Goal: Check status: Check status

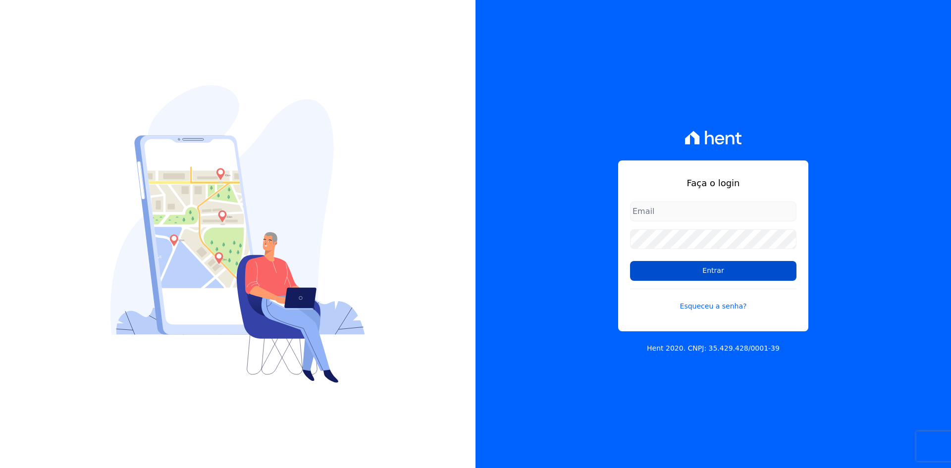
type input "financeiro02@mgfincorporadora.com.br"
click at [719, 271] on input "Entrar" at bounding box center [713, 271] width 166 height 20
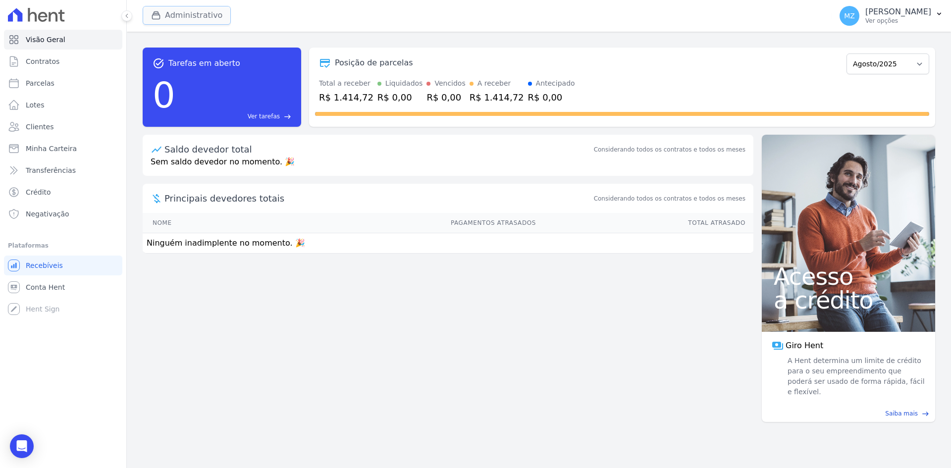
click at [156, 13] on icon "button" at bounding box center [156, 15] width 7 height 7
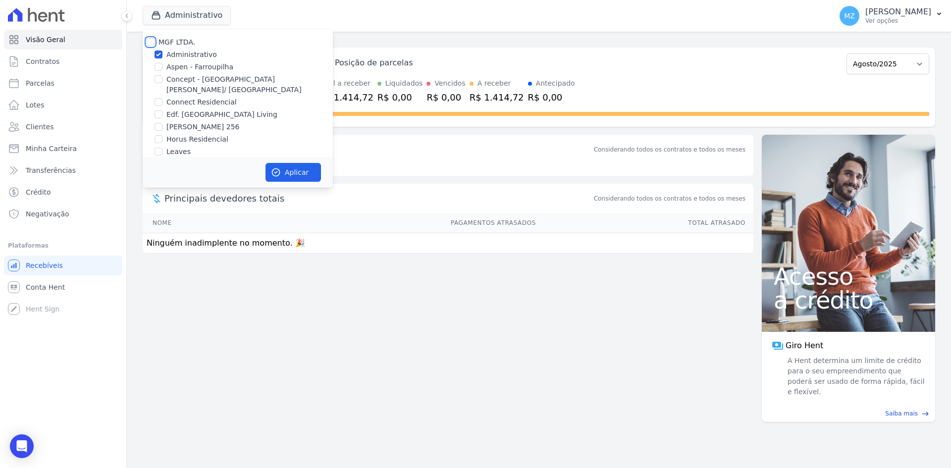
click at [150, 42] on input "MGF LTDA." at bounding box center [151, 42] width 8 height 8
checkbox input "true"
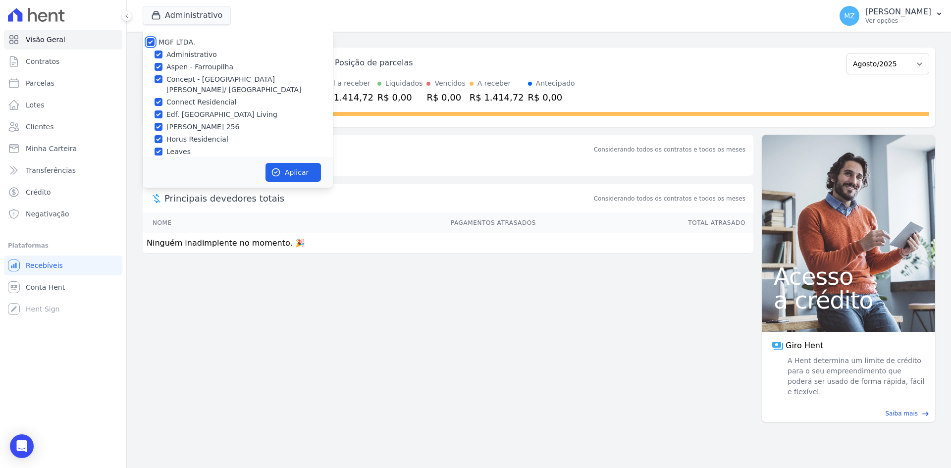
checkbox input "true"
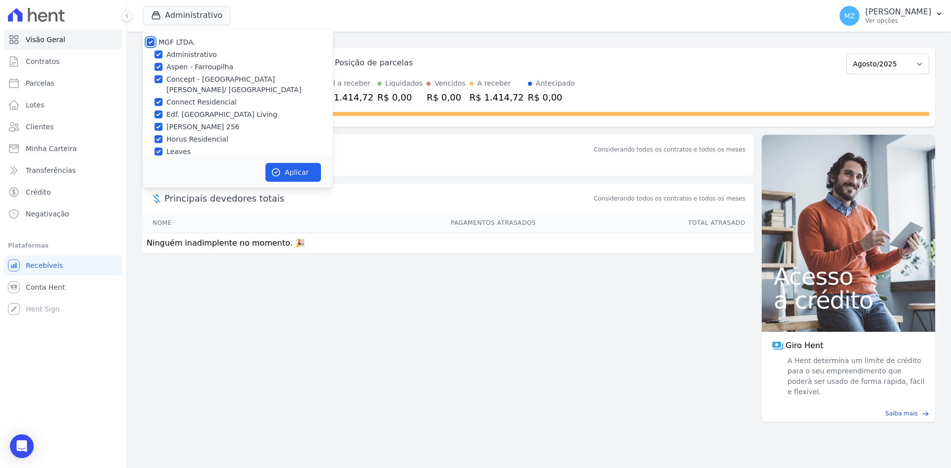
checkbox input "true"
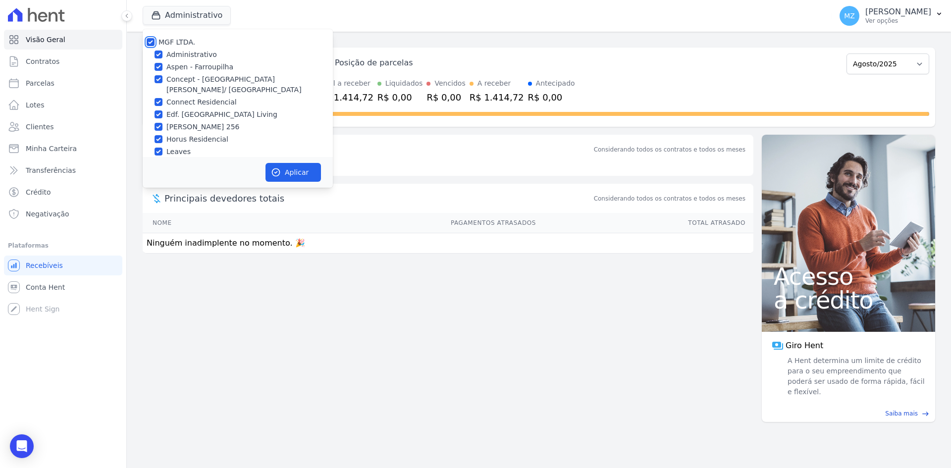
checkbox input "true"
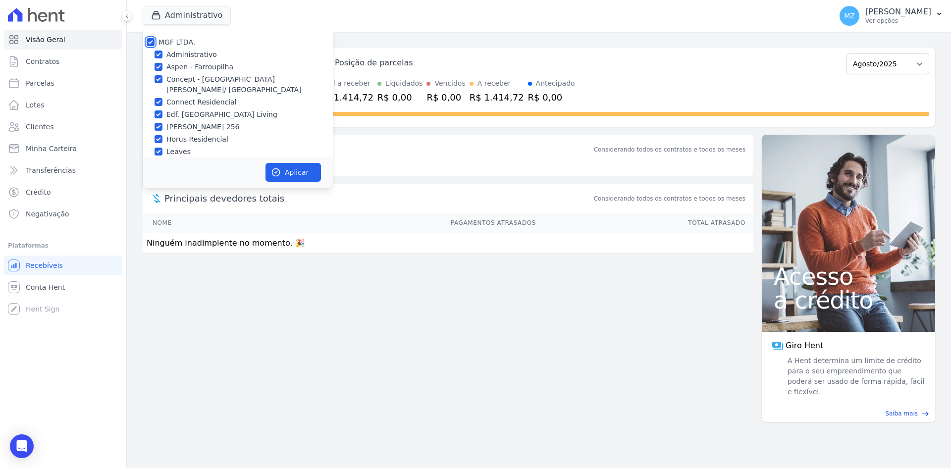
checkbox input "true"
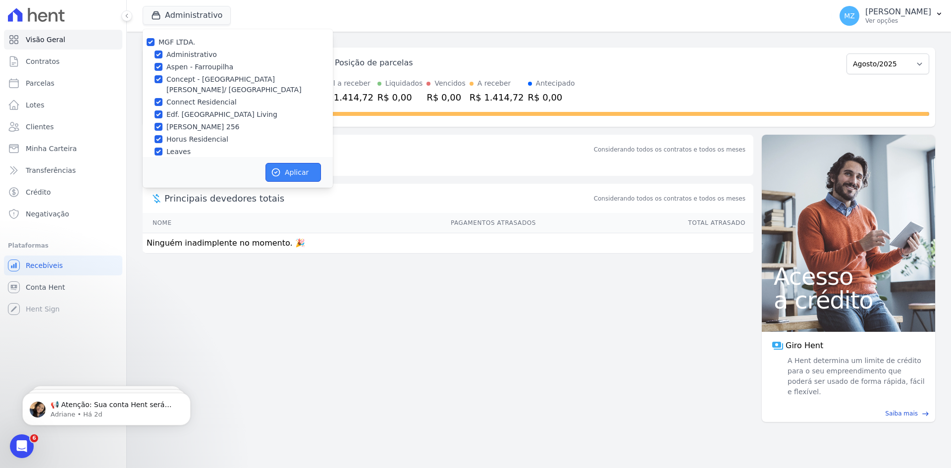
click at [291, 172] on button "Aplicar" at bounding box center [293, 172] width 55 height 19
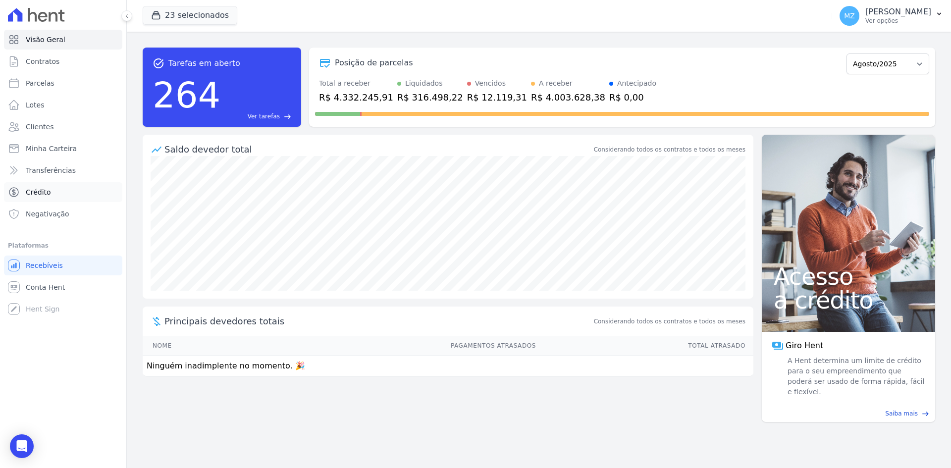
click at [53, 190] on link "Crédito" at bounding box center [63, 192] width 118 height 20
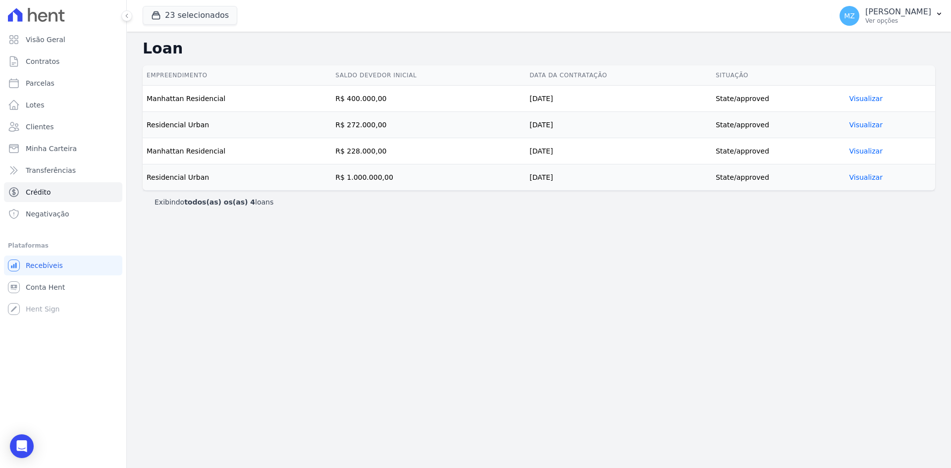
click at [876, 97] on link "Visualizar" at bounding box center [866, 99] width 33 height 8
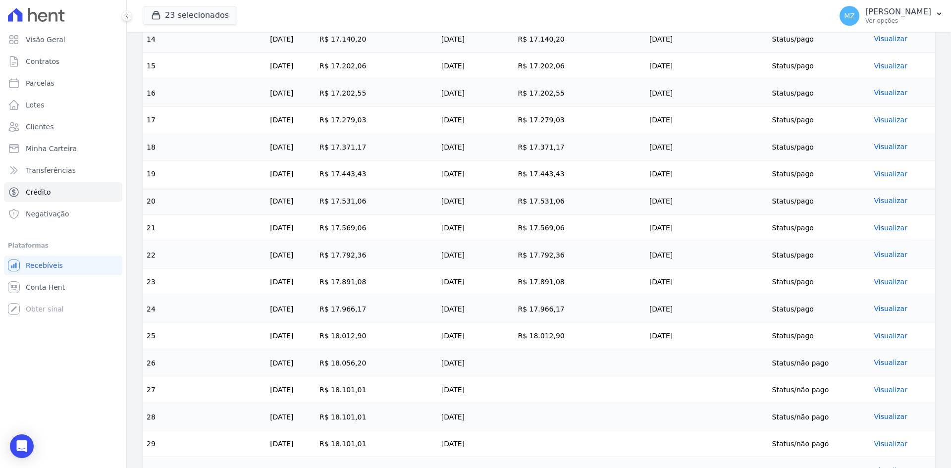
scroll to position [694, 0]
drag, startPoint x: 541, startPoint y: 154, endPoint x: 568, endPoint y: 153, distance: 26.8
click at [568, 153] on td "R$ 17.371,17" at bounding box center [579, 146] width 131 height 27
drag, startPoint x: 538, startPoint y: 156, endPoint x: 566, endPoint y: 156, distance: 28.2
click at [564, 151] on font "R$ 17.371,17" at bounding box center [541, 147] width 47 height 8
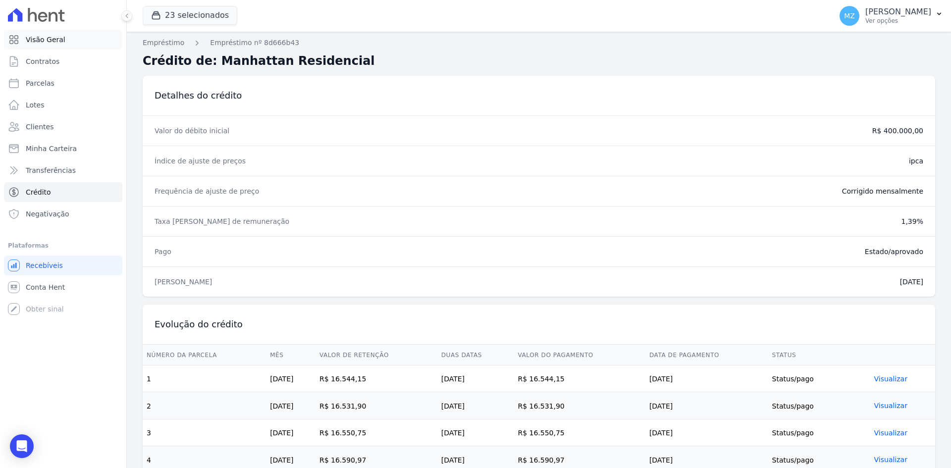
scroll to position [0, 0]
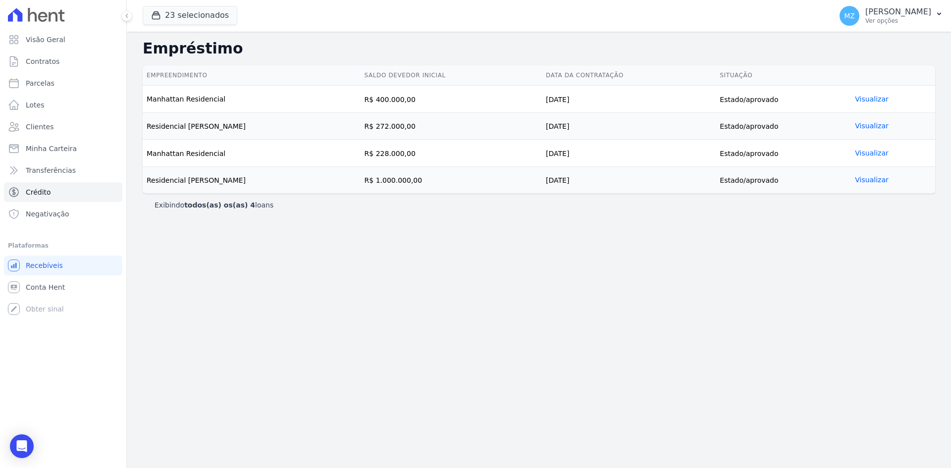
click at [873, 127] on font "Visualizar" at bounding box center [871, 126] width 33 height 8
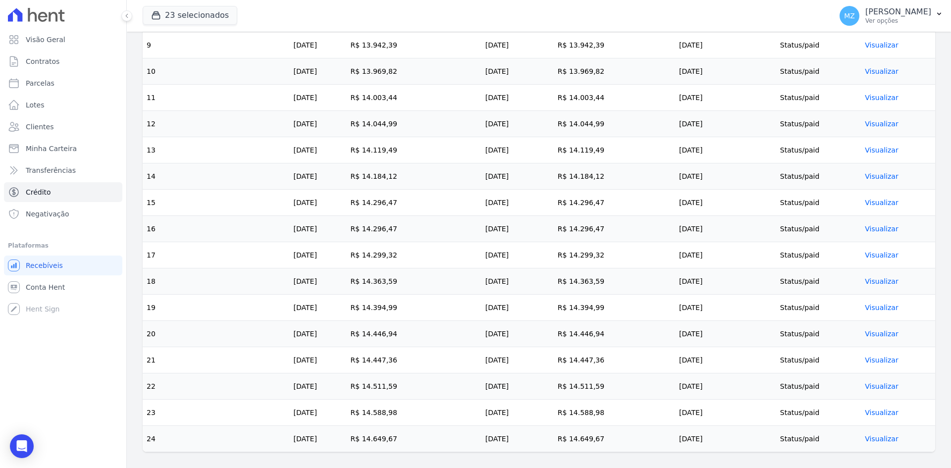
scroll to position [396, 0]
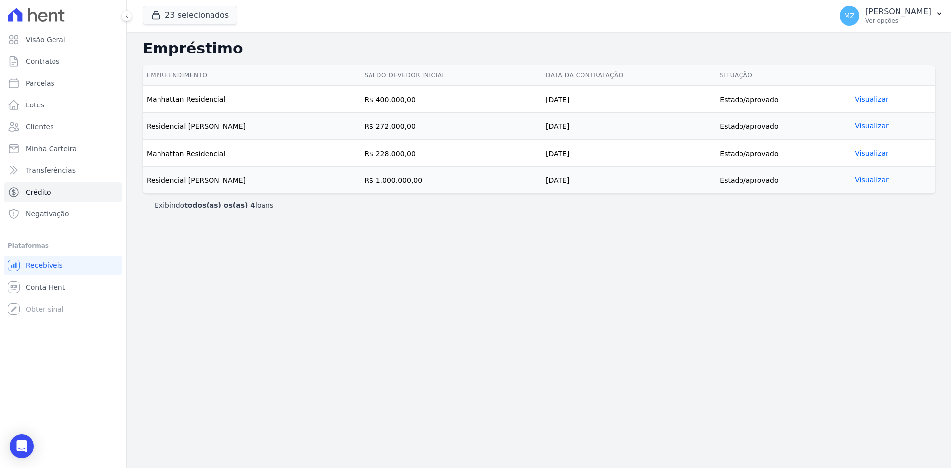
click at [874, 155] on font "Visualizar" at bounding box center [871, 153] width 33 height 8
click at [866, 126] on font "Visualizar" at bounding box center [871, 126] width 33 height 8
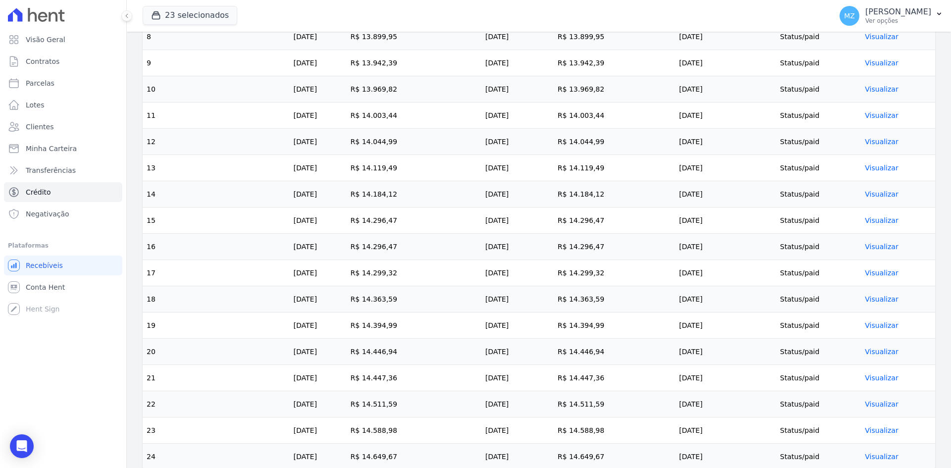
scroll to position [545, 0]
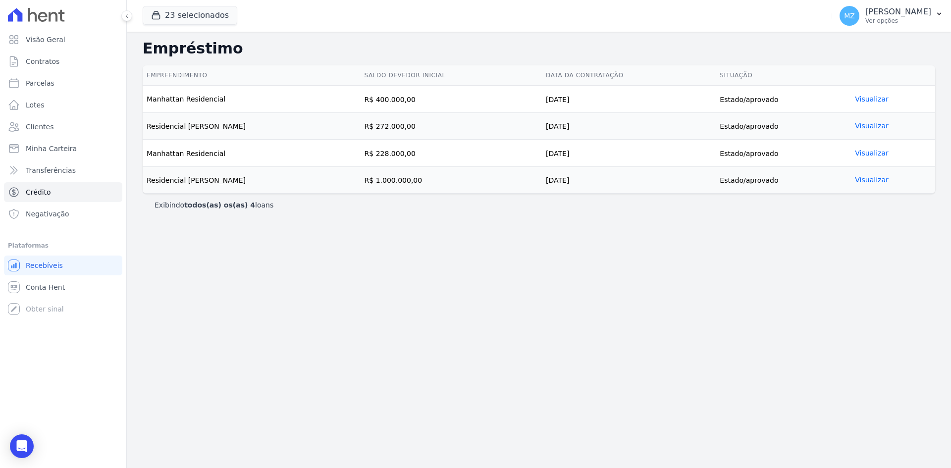
click at [865, 97] on font "Visualizar" at bounding box center [871, 99] width 33 height 8
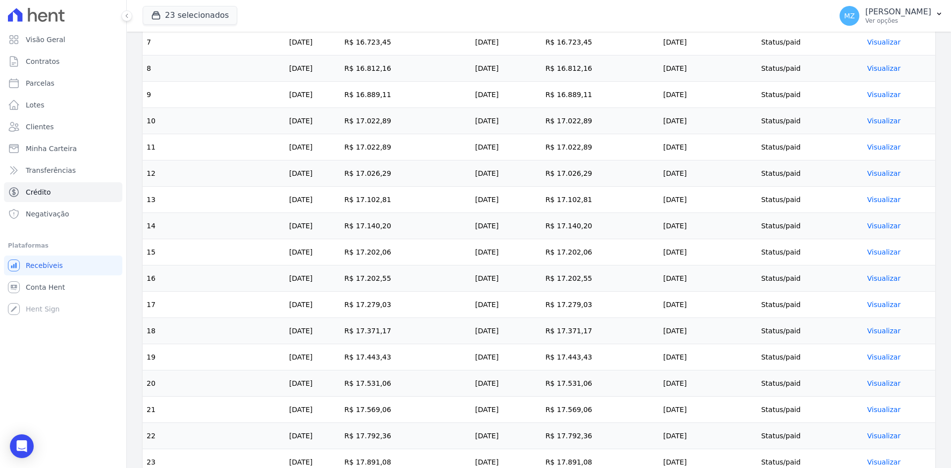
scroll to position [703, 0]
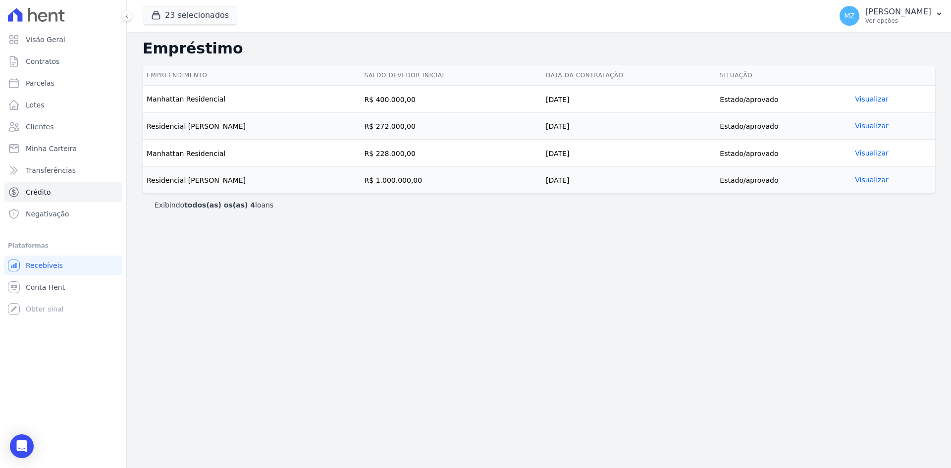
click at [872, 181] on font "Visualizar" at bounding box center [871, 180] width 33 height 8
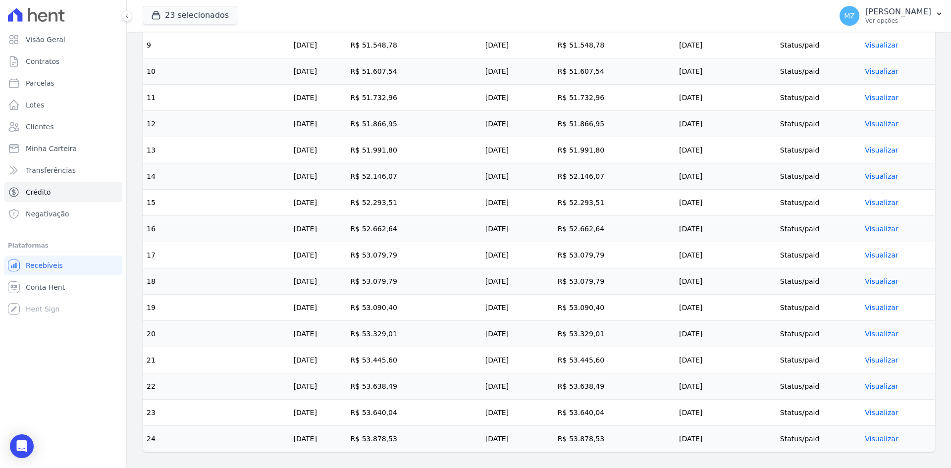
scroll to position [297, 0]
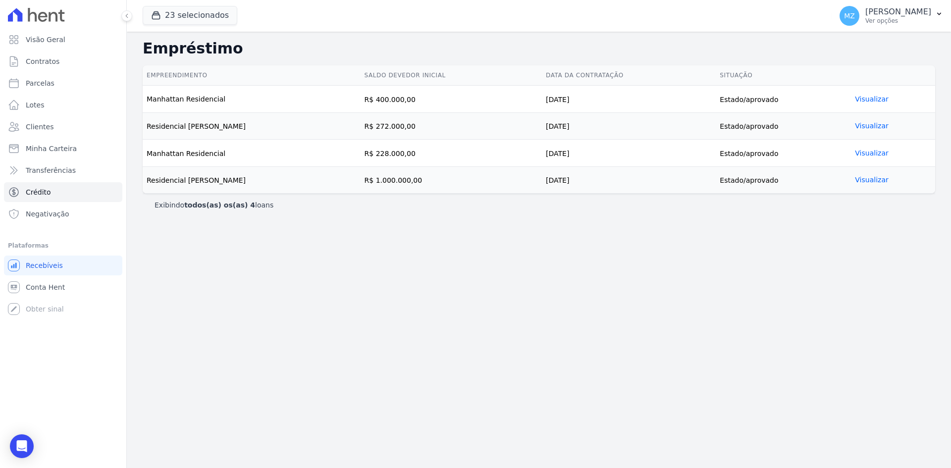
click at [872, 154] on font "Visualizar" at bounding box center [871, 153] width 33 height 8
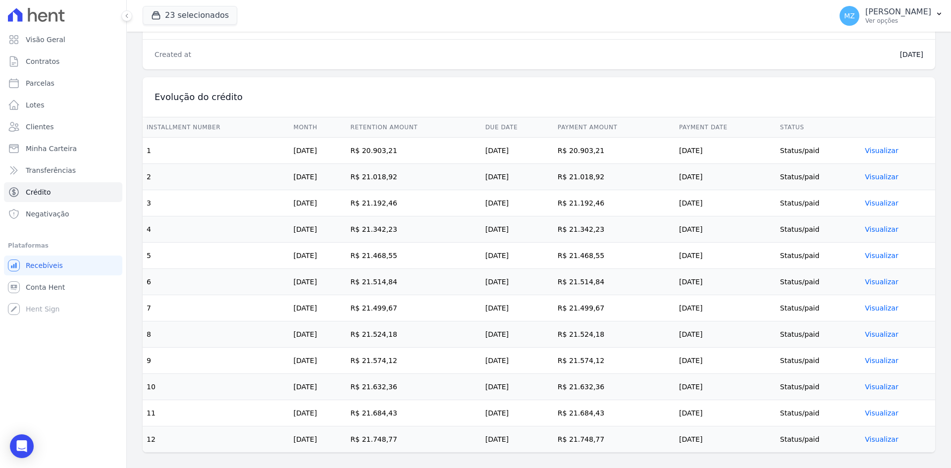
scroll to position [230, 0]
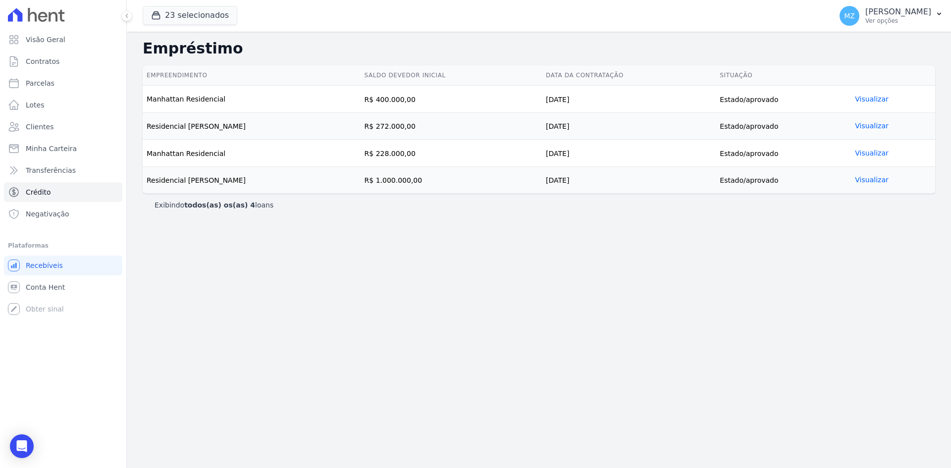
click at [860, 127] on font "Visualizar" at bounding box center [871, 126] width 33 height 8
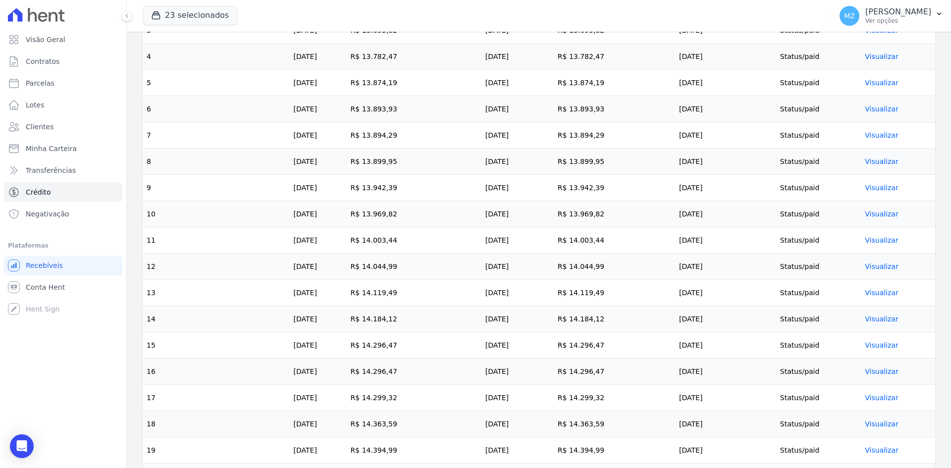
scroll to position [396, 0]
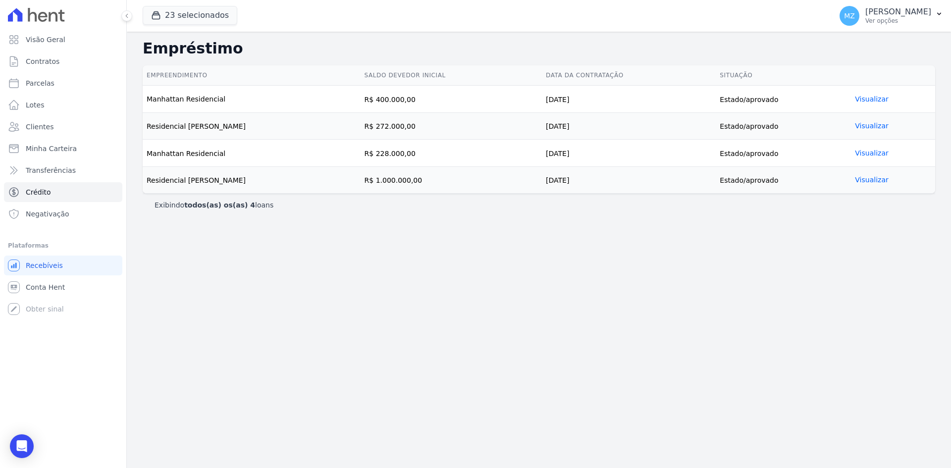
click at [857, 100] on font "Visualizar" at bounding box center [871, 99] width 33 height 8
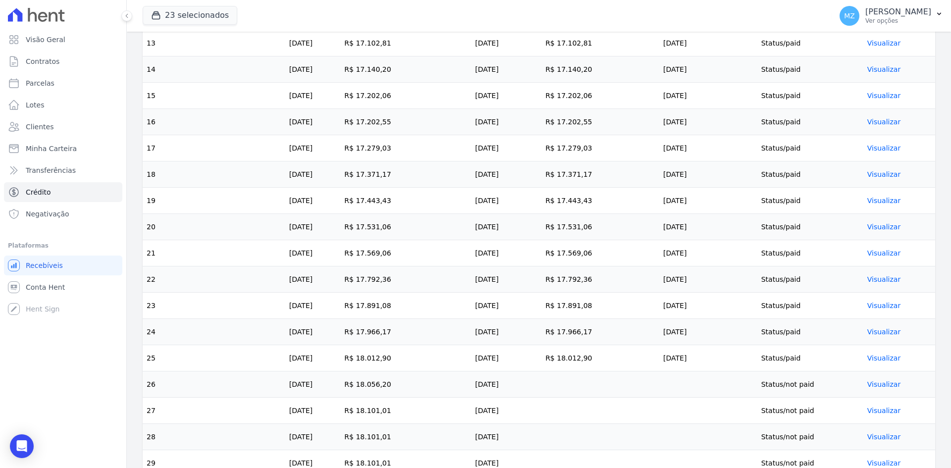
scroll to position [604, 0]
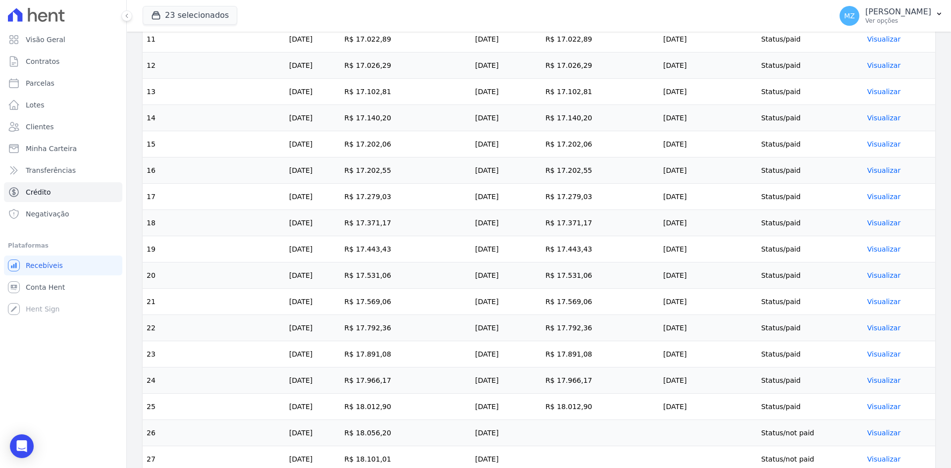
drag, startPoint x: 570, startPoint y: 220, endPoint x: 607, endPoint y: 220, distance: 36.2
click at [607, 220] on td "R$ 17.371,17" at bounding box center [601, 223] width 118 height 26
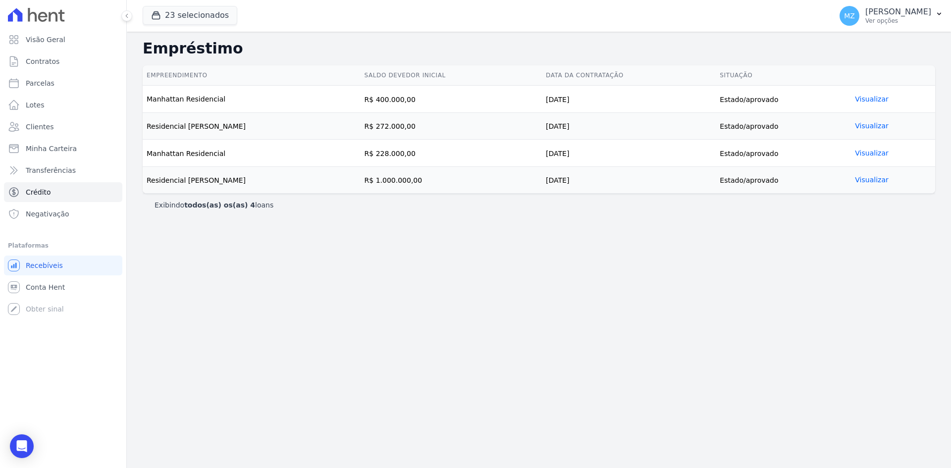
click at [877, 129] on font "Visualizar" at bounding box center [871, 126] width 33 height 8
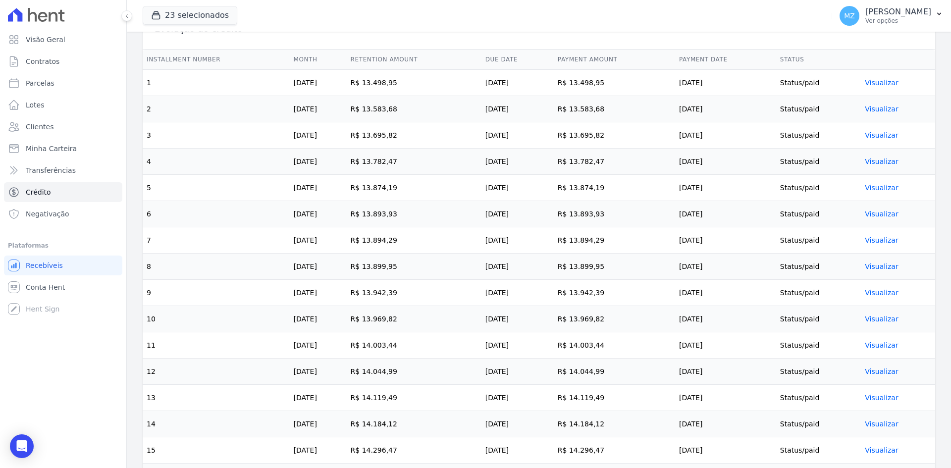
scroll to position [545, 0]
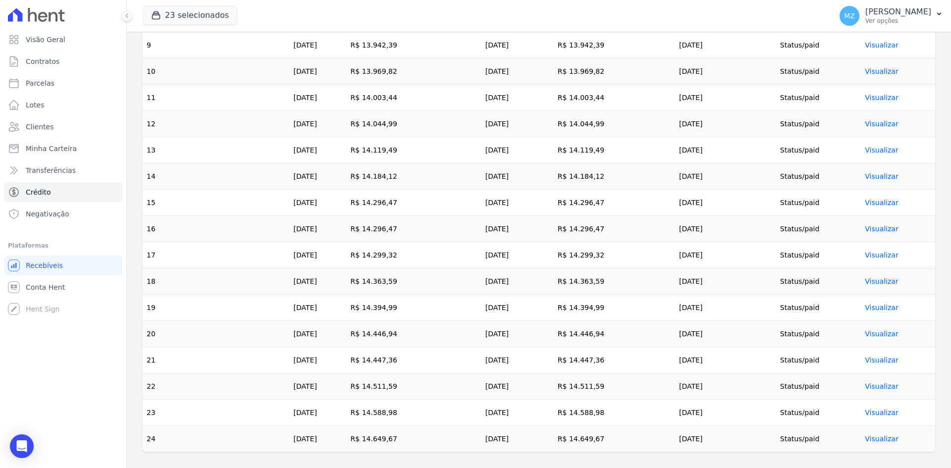
click at [583, 439] on td "R$ 14.649,67" at bounding box center [614, 439] width 121 height 26
drag, startPoint x: 568, startPoint y: 434, endPoint x: 614, endPoint y: 442, distance: 46.3
click at [614, 442] on td "R$ 14.649,67" at bounding box center [614, 439] width 121 height 26
click at [54, 178] on link "Transferências" at bounding box center [63, 171] width 118 height 20
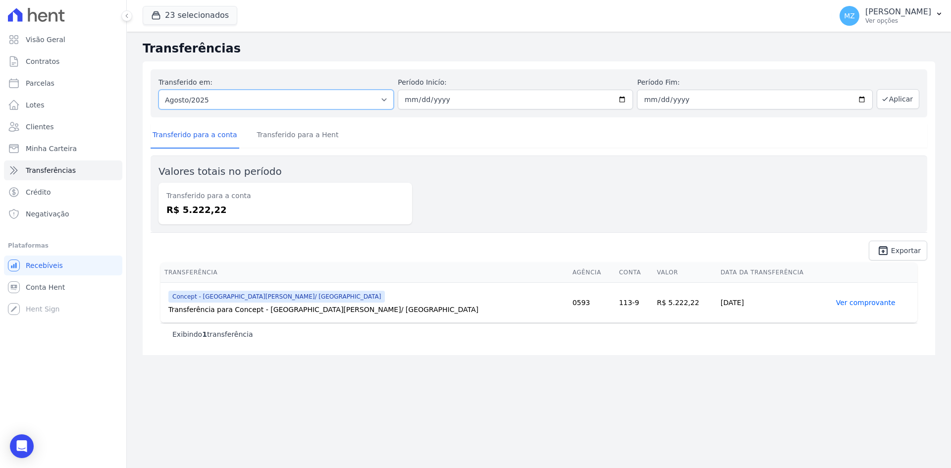
click at [173, 102] on select "Todos os meses Julho/2022 Agosto/2022 Setembro/2022 Outubro/2022 Novembro/2022 …" at bounding box center [276, 100] width 235 height 20
select select "01/2025"
click at [159, 90] on select "Todos os meses Julho/2022 Agosto/2022 Setembro/2022 Outubro/2022 Novembro/2022 …" at bounding box center [276, 100] width 235 height 20
click at [408, 105] on input "date" at bounding box center [515, 100] width 235 height 20
type input "[DATE]"
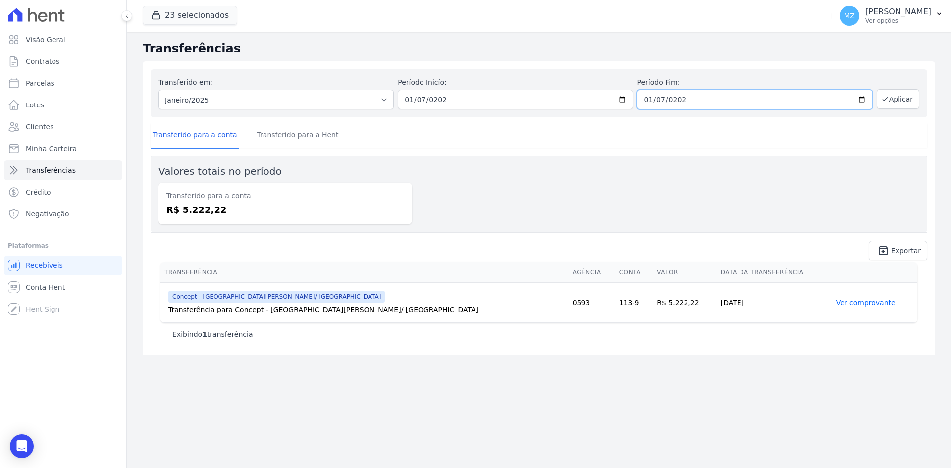
type input "[DATE]"
click at [889, 100] on icon "button" at bounding box center [886, 99] width 8 height 8
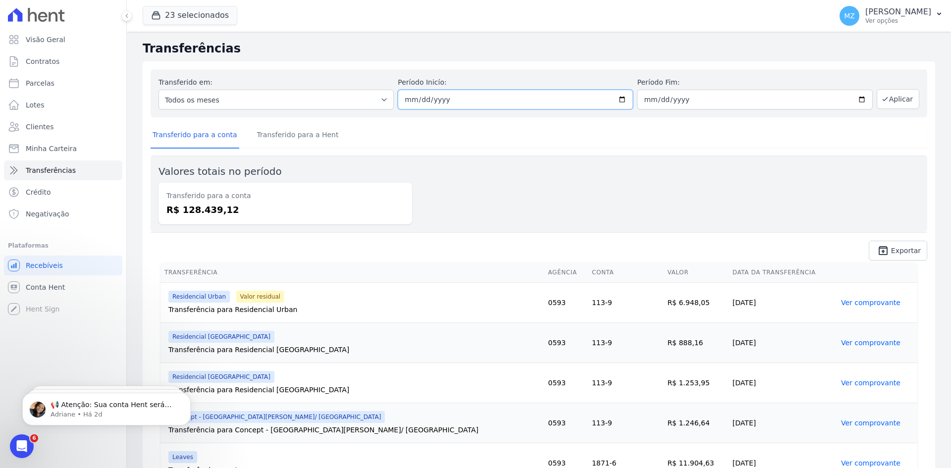
click at [407, 97] on input "[DATE]" at bounding box center [515, 100] width 235 height 20
type input "[DATE]"
click at [893, 99] on button "Aplicar" at bounding box center [898, 99] width 43 height 20
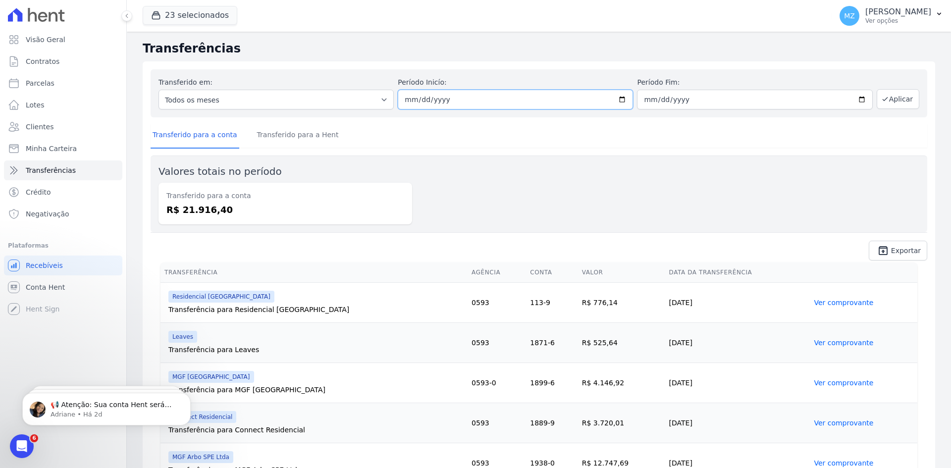
click at [412, 97] on input "2025-01-06" at bounding box center [515, 100] width 235 height 20
type input "[DATE]"
click at [893, 100] on button "Aplicar" at bounding box center [898, 99] width 43 height 20
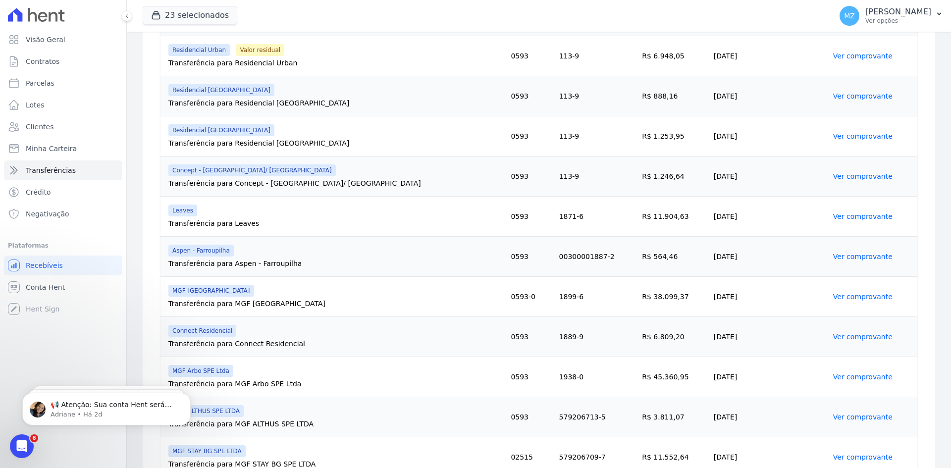
scroll to position [148, 0]
